Goal: Transaction & Acquisition: Obtain resource

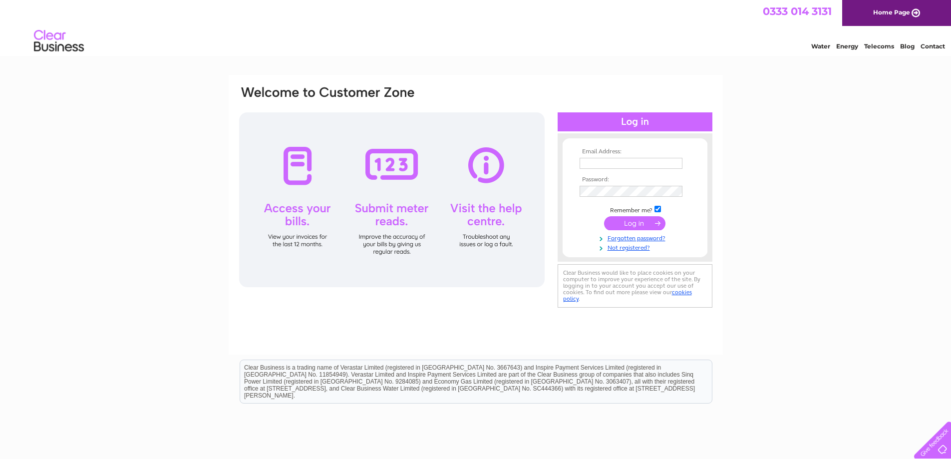
type input "[EMAIL_ADDRESS][DOMAIN_NAME]"
click at [630, 224] on input "submit" at bounding box center [634, 223] width 61 height 14
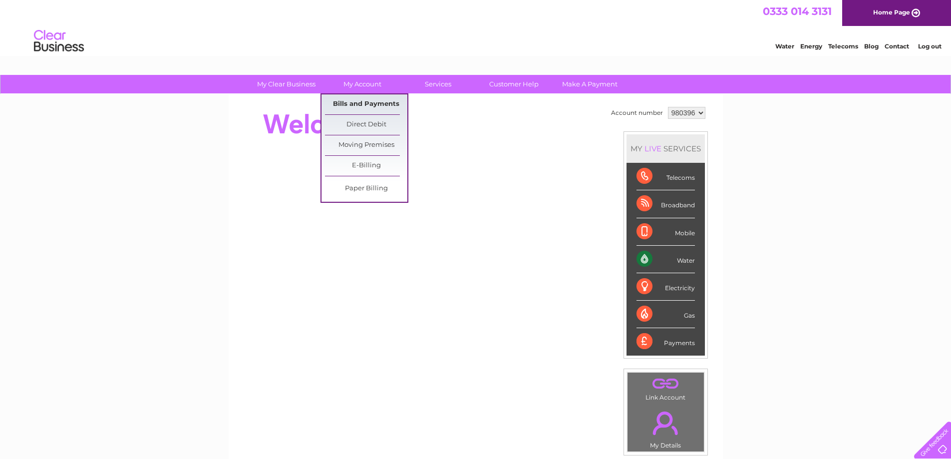
click at [355, 104] on link "Bills and Payments" at bounding box center [366, 104] width 82 height 20
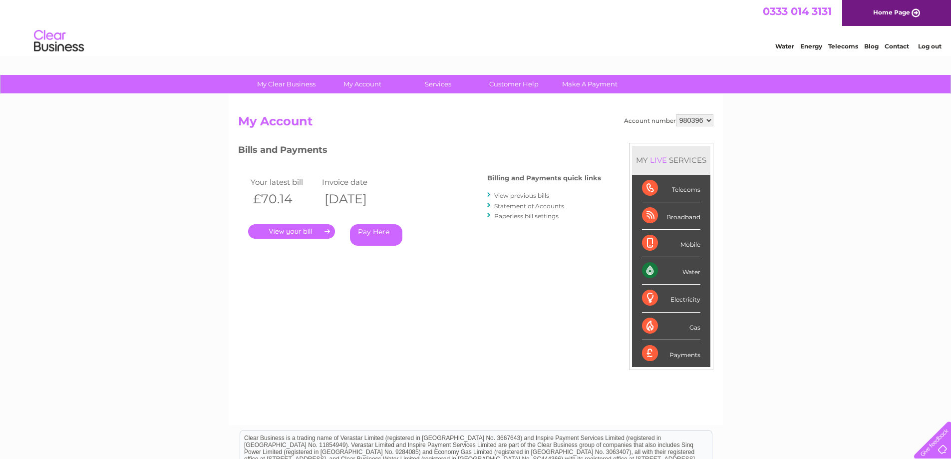
click at [296, 231] on link "." at bounding box center [291, 231] width 87 height 14
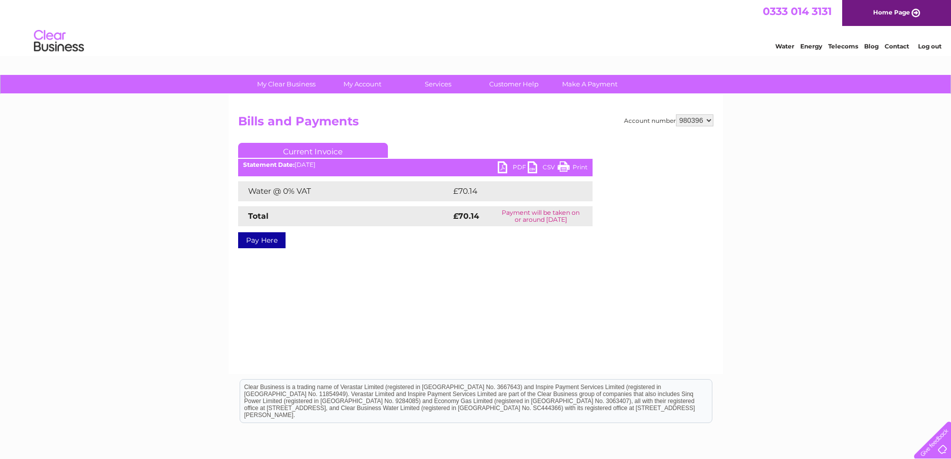
click at [500, 168] on link "PDF" at bounding box center [512, 168] width 30 height 14
